Goal: Find contact information: Find contact information

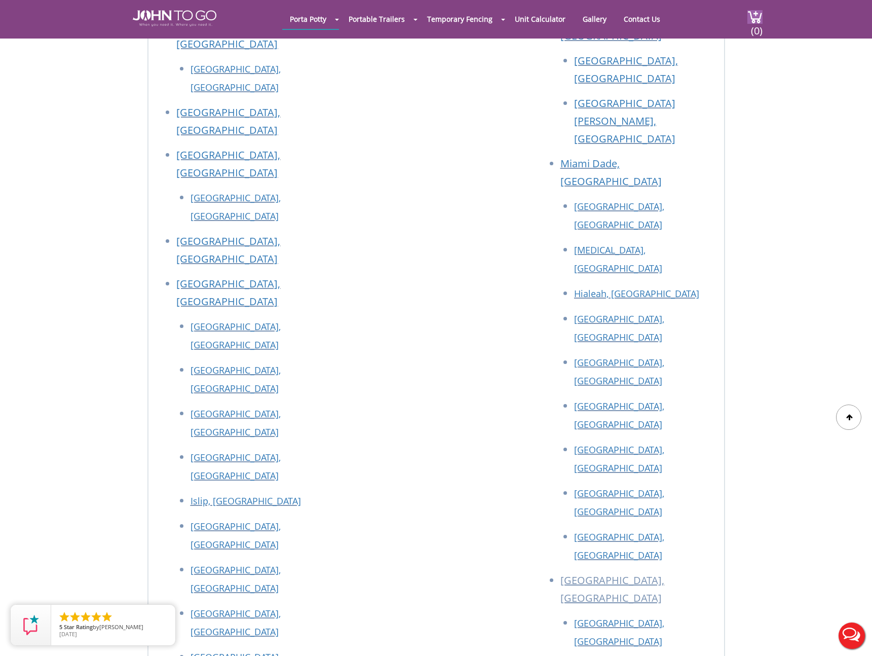
scroll to position [3503, 0]
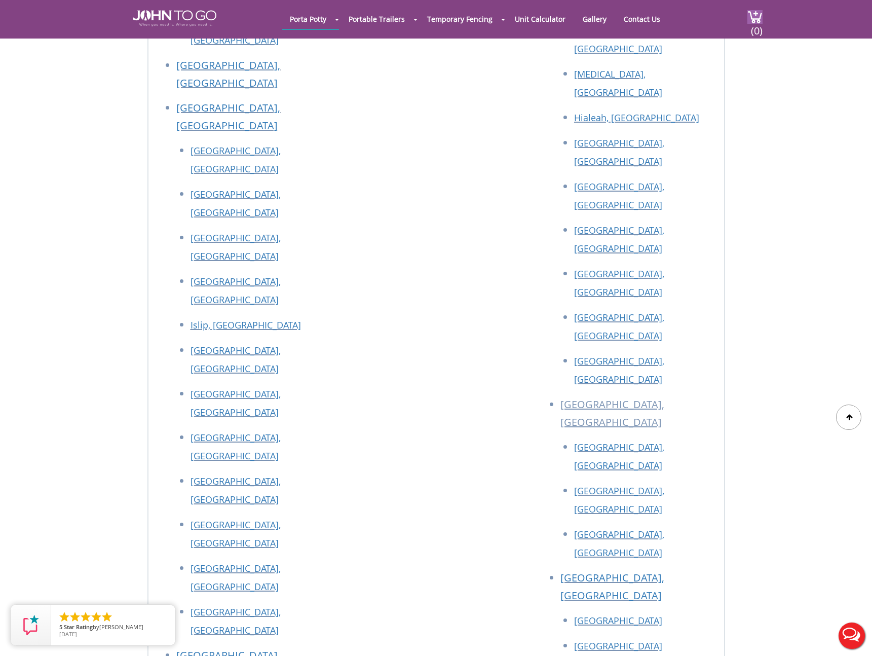
drag, startPoint x: 257, startPoint y: 445, endPoint x: 185, endPoint y: 446, distance: 72.0
copy p "(845) 712-4038"
drag, startPoint x: 259, startPoint y: 325, endPoint x: 185, endPoint y: 326, distance: 74.5
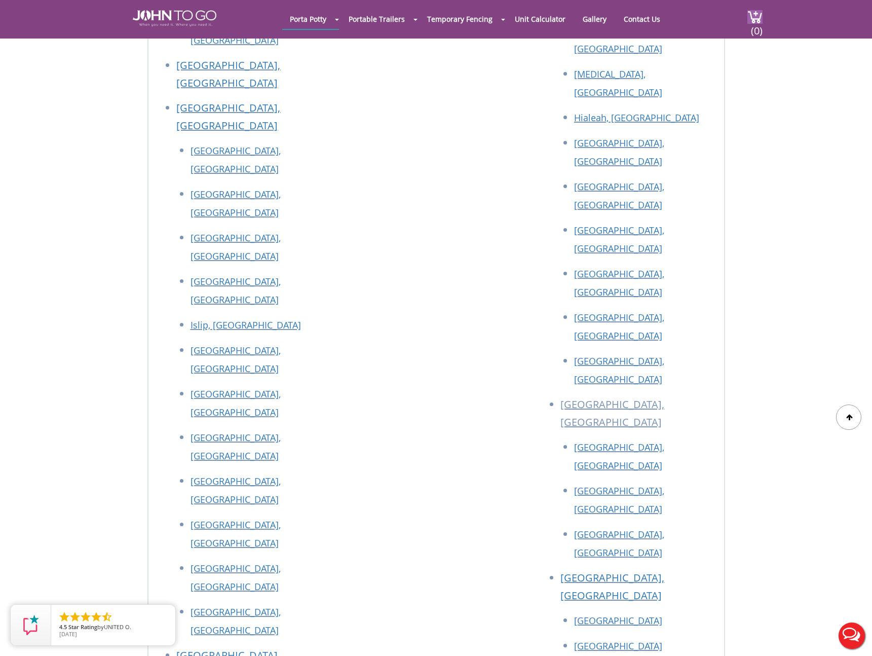
copy p "(845) 470-5785"
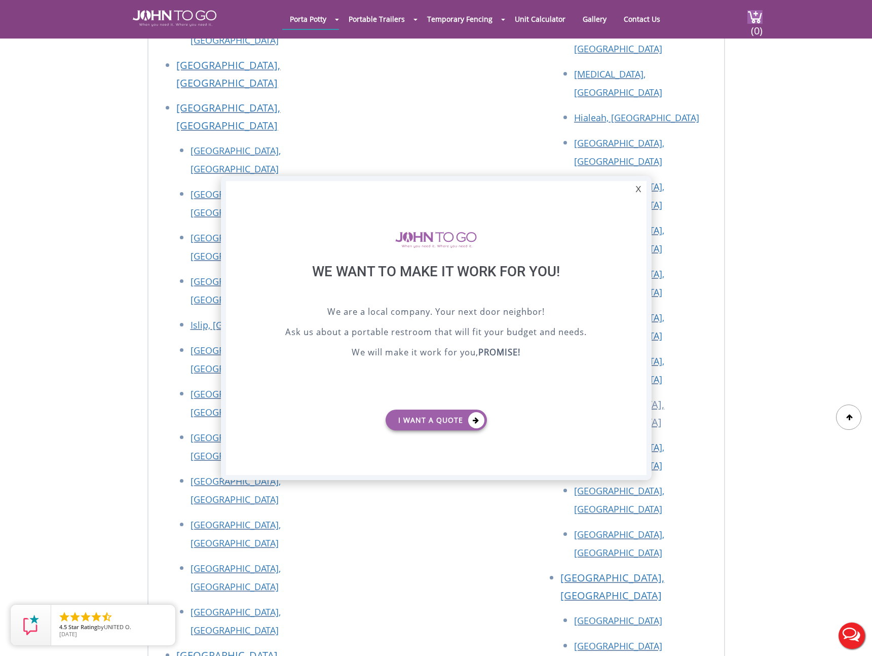
scroll to position [0, 0]
click at [68, 359] on div at bounding box center [436, 328] width 872 height 656
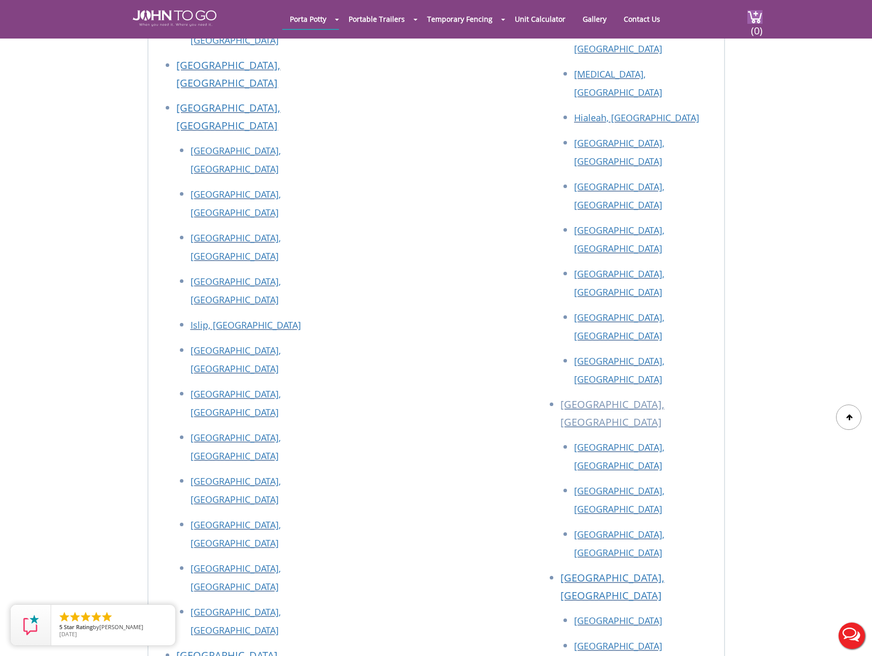
drag, startPoint x: 256, startPoint y: 445, endPoint x: 143, endPoint y: 304, distance: 180.7
copy div "21 Van Natta Dr, Ringwood, NJ 07456 Phone: (845) 470-5785 29055 SW 107th Ave, H…"
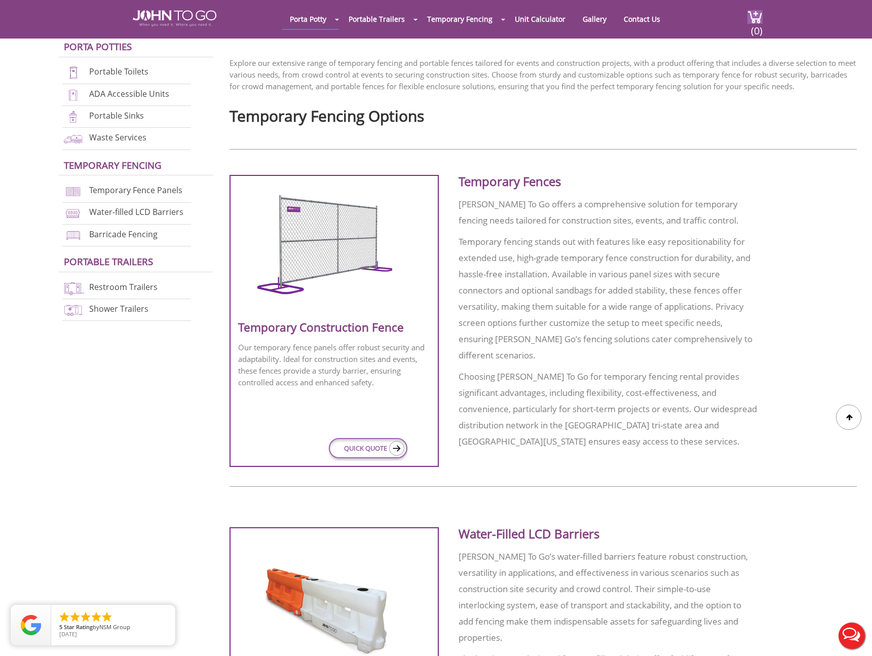
scroll to position [273, 0]
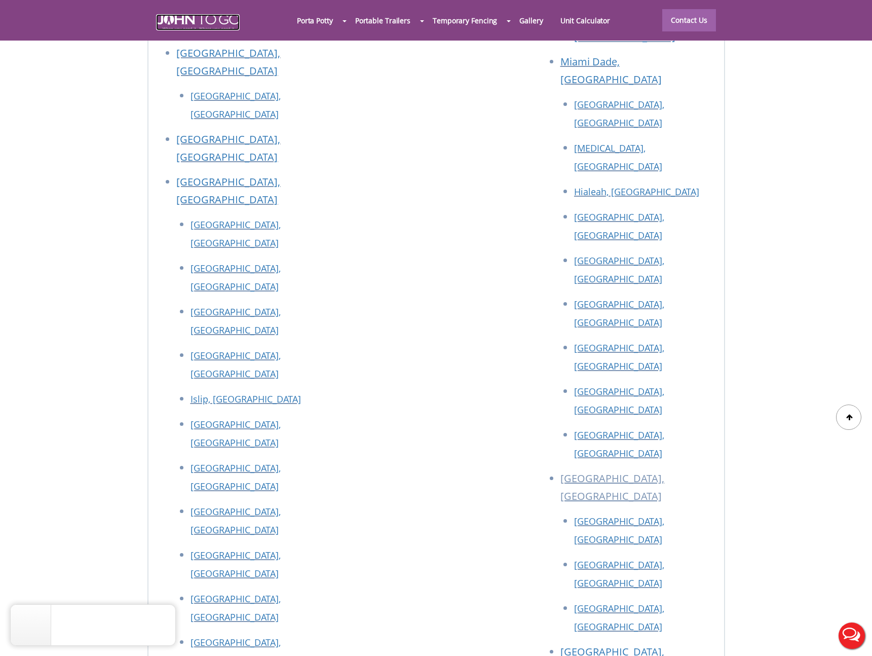
scroll to position [4466, 0]
